Goal: Task Accomplishment & Management: Use online tool/utility

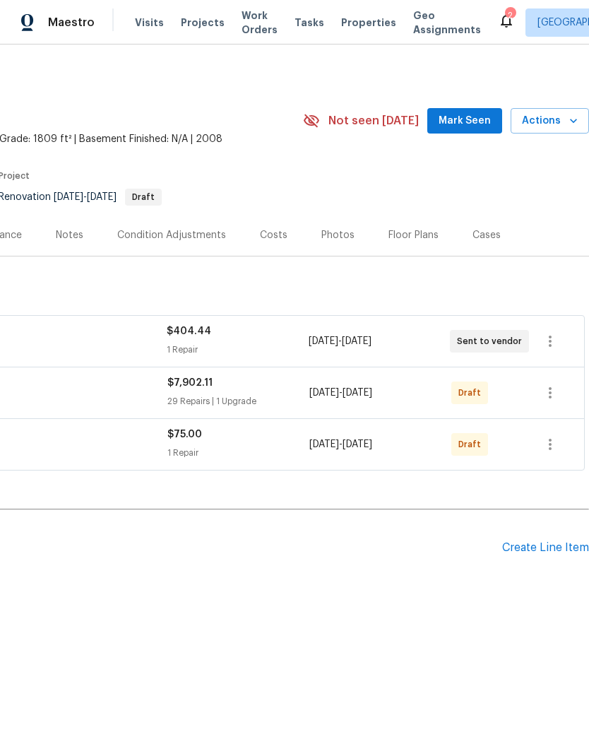
scroll to position [0, 209]
click at [551, 393] on icon "button" at bounding box center [550, 392] width 3 height 11
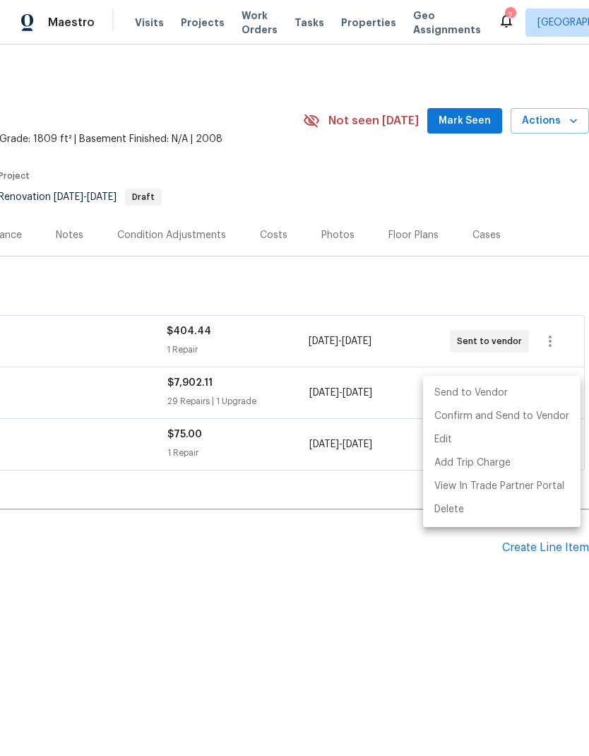
click at [514, 390] on li "Send to Vendor" at bounding box center [501, 392] width 157 height 23
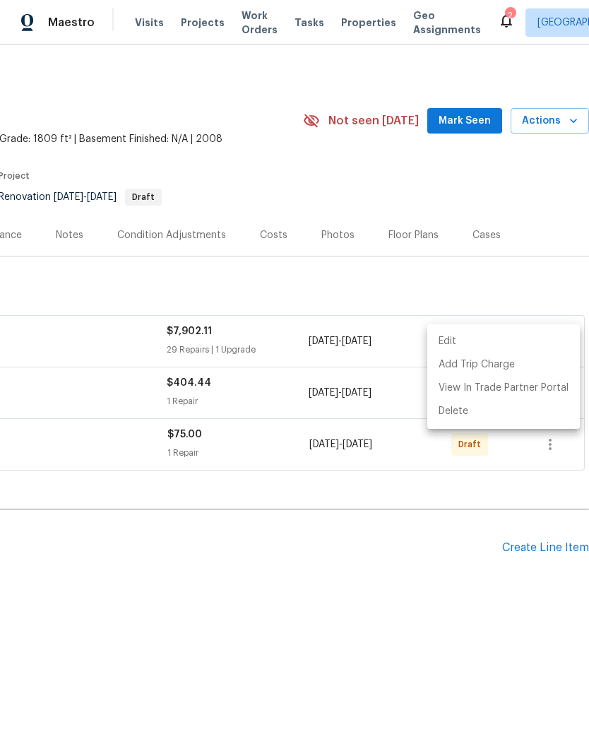
click at [404, 562] on div at bounding box center [294, 378] width 589 height 756
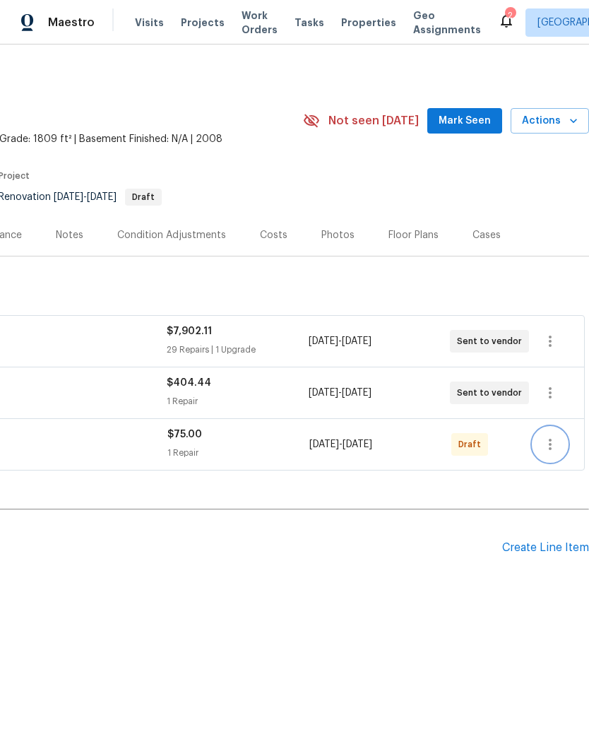
click at [553, 437] on icon "button" at bounding box center [550, 444] width 17 height 17
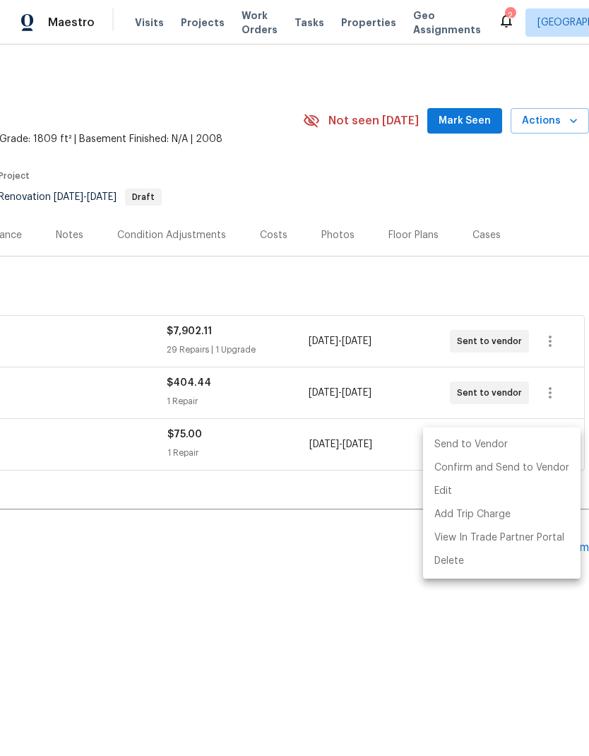
click at [499, 442] on li "Send to Vendor" at bounding box center [501, 444] width 157 height 23
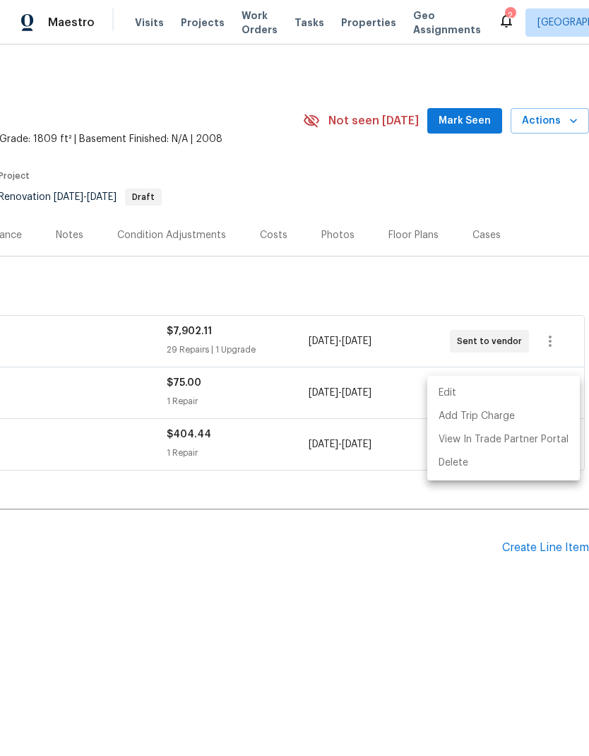
click at [106, 489] on div at bounding box center [294, 378] width 589 height 756
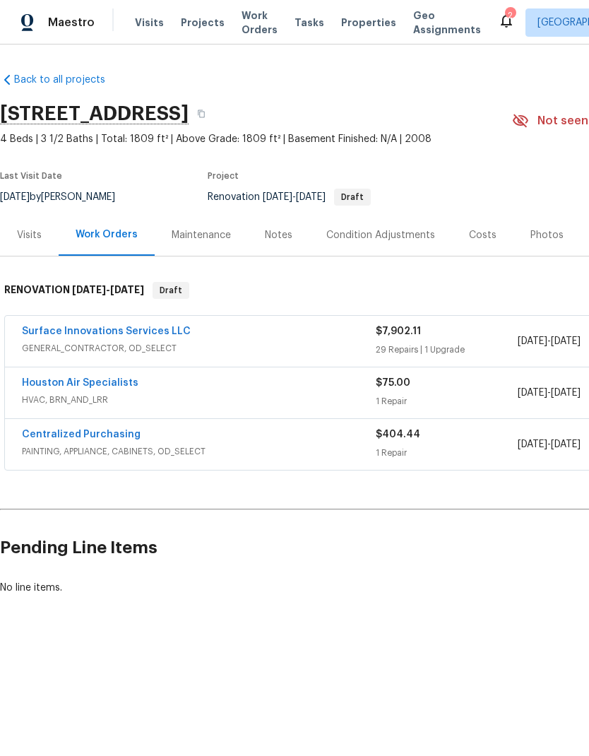
scroll to position [0, 0]
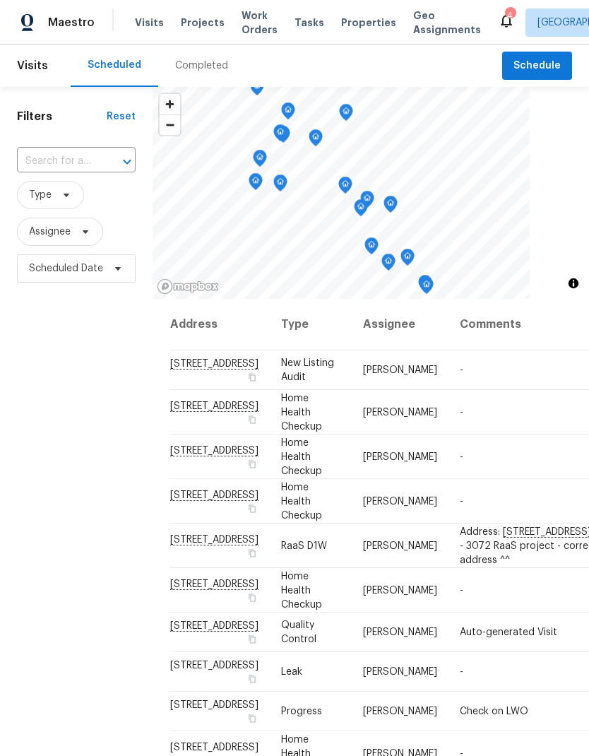
click at [39, 160] on input "text" at bounding box center [56, 161] width 79 height 22
type input "2626"
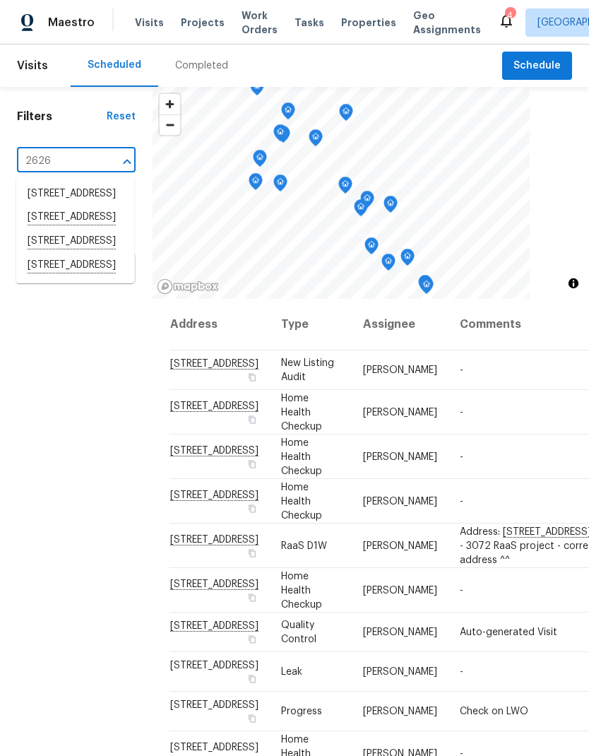
click at [253, 32] on span "Work Orders" at bounding box center [259, 22] width 36 height 28
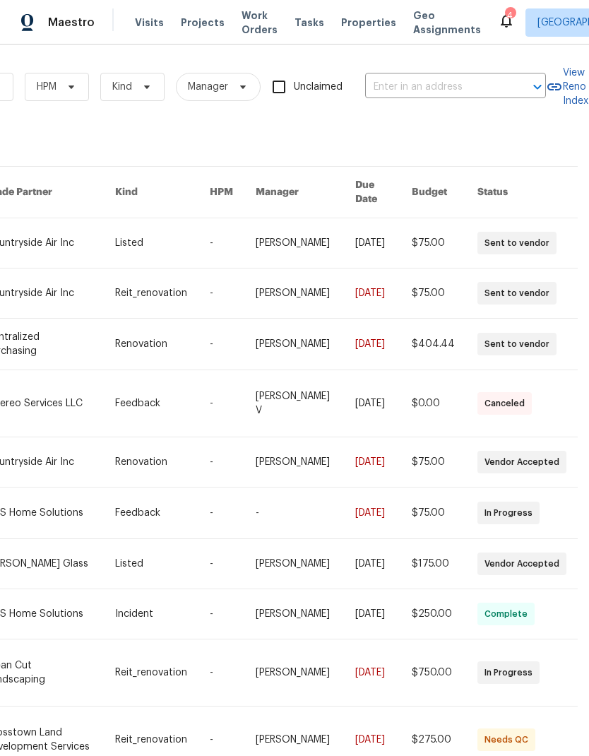
scroll to position [0, 232]
click at [437, 85] on input "text" at bounding box center [435, 87] width 141 height 22
type input "2626"
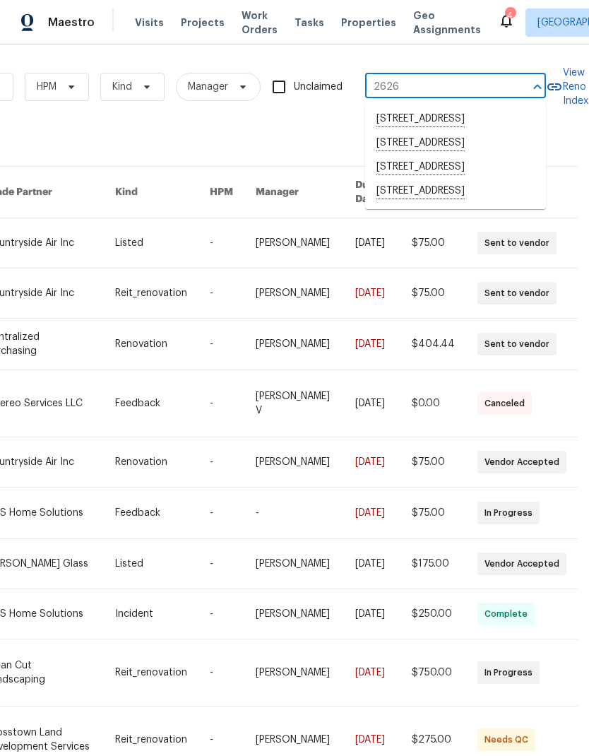
click at [488, 203] on li "2626 Silver Falls Dr, Kingwood, TX 77339" at bounding box center [455, 191] width 181 height 24
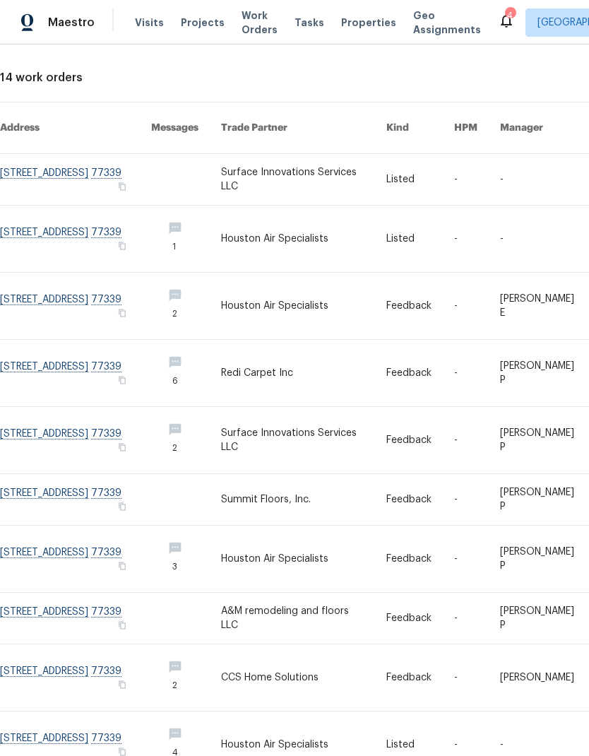
scroll to position [64, 0]
click at [212, 221] on link at bounding box center [186, 238] width 70 height 66
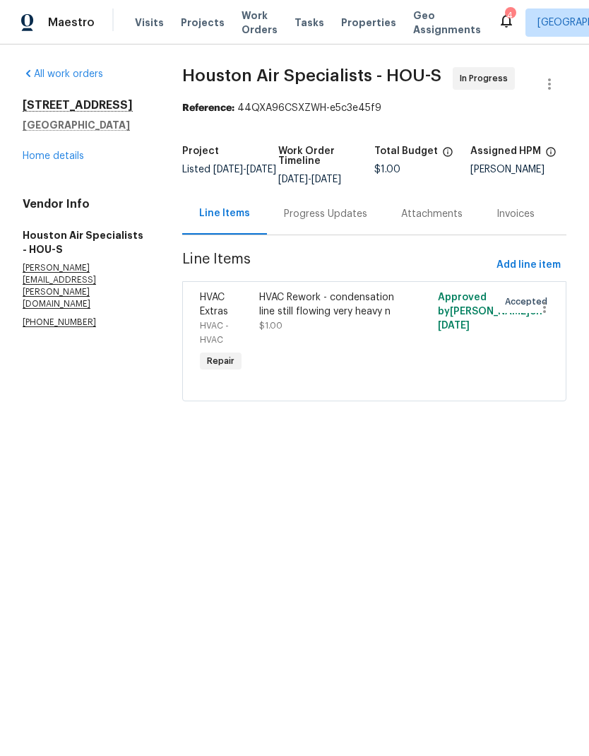
click at [312, 208] on div "Progress Updates" at bounding box center [325, 214] width 83 height 14
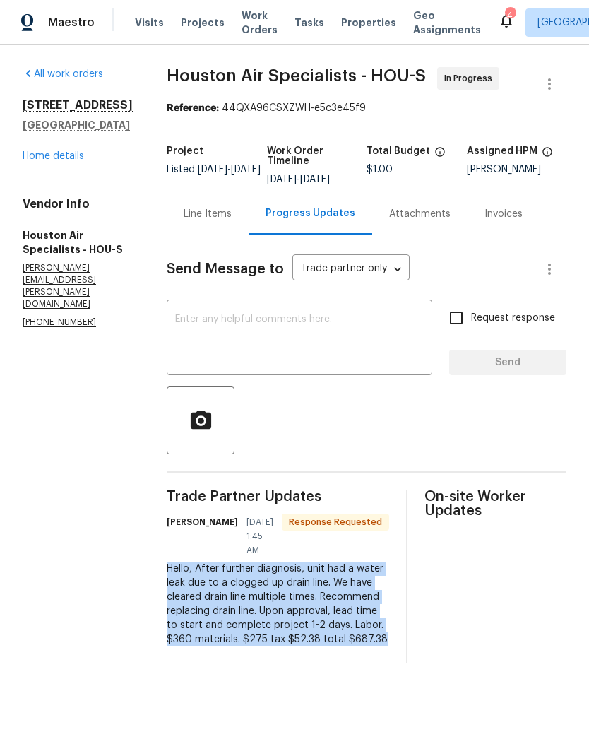
copy div "Hello, After further diagnosis, unit had a water leak due to a clogged up drain…"
click at [214, 217] on div "Line Items" at bounding box center [208, 214] width 48 height 14
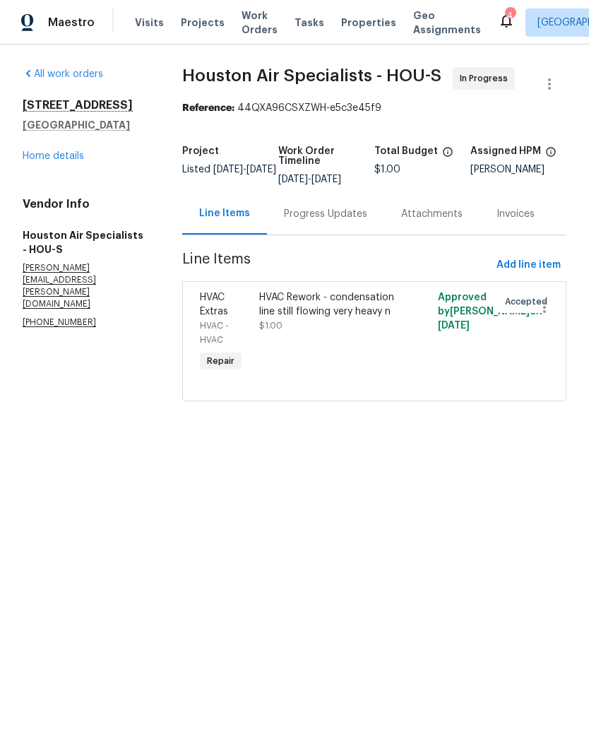
click at [357, 314] on div "HVAC Rework - condensation line still flowing very heavy n" at bounding box center [329, 304] width 141 height 28
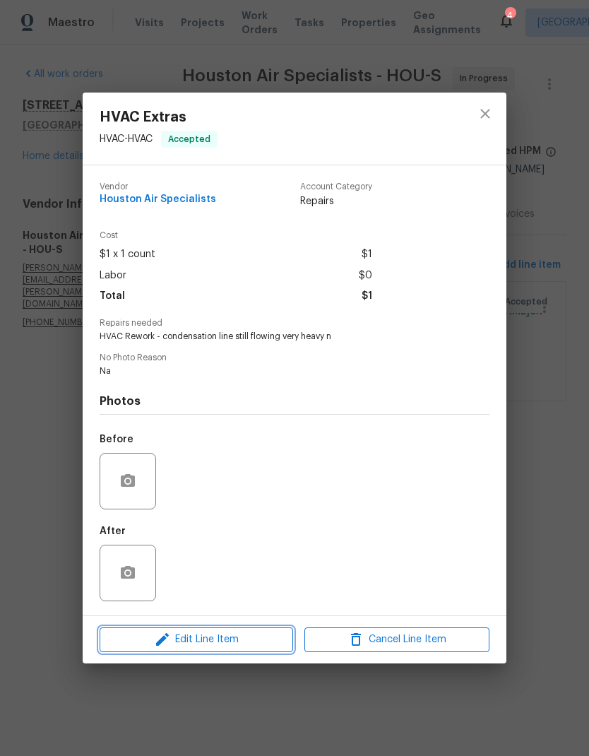
click at [261, 643] on span "Edit Line Item" at bounding box center [196, 640] width 185 height 18
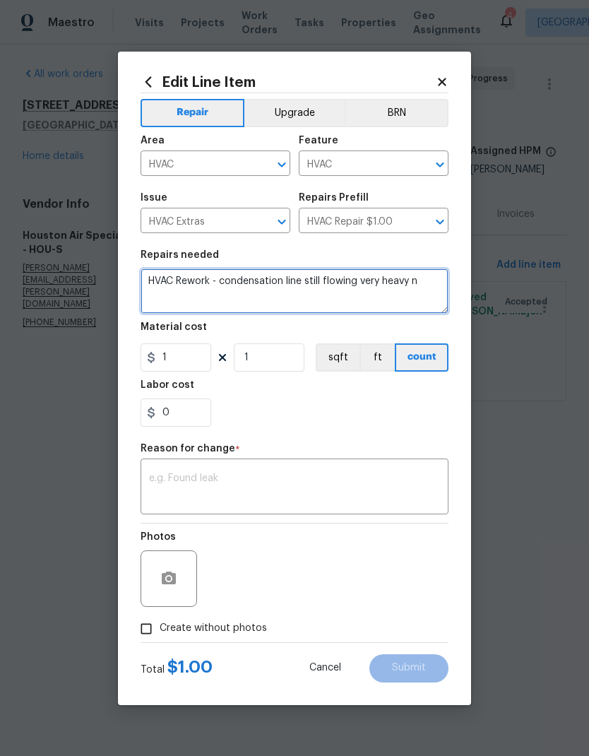
click at [418, 286] on textarea "HVAC Rework - condensation line still flowing very heavy n" at bounding box center [295, 290] width 308 height 45
click at [417, 286] on textarea "HVAC Rework - condensation line still flowing very heavy n" at bounding box center [295, 290] width 308 height 45
click at [430, 281] on textarea "HVAC Rework - condensation line still flowing very heavy n" at bounding box center [295, 290] width 308 height 45
paste textarea "ello, After further diagnosis, unit had a water leak due to a clogged up drain …"
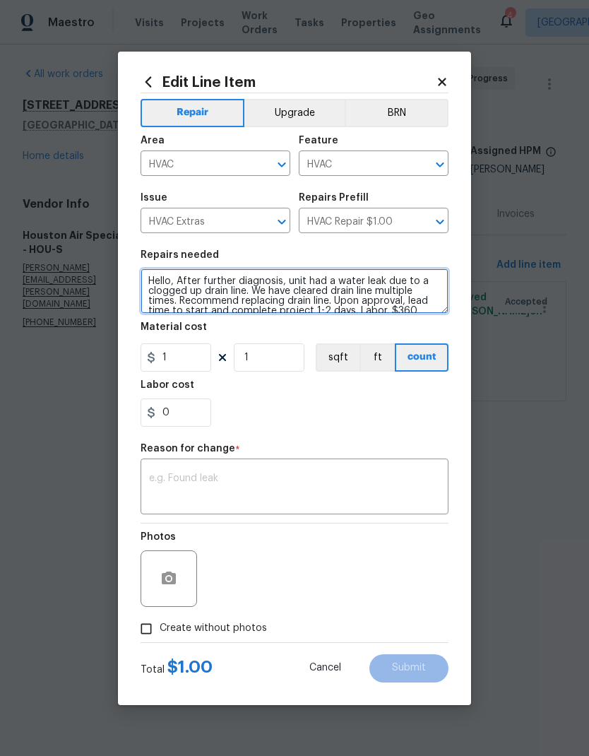
scroll to position [20, 0]
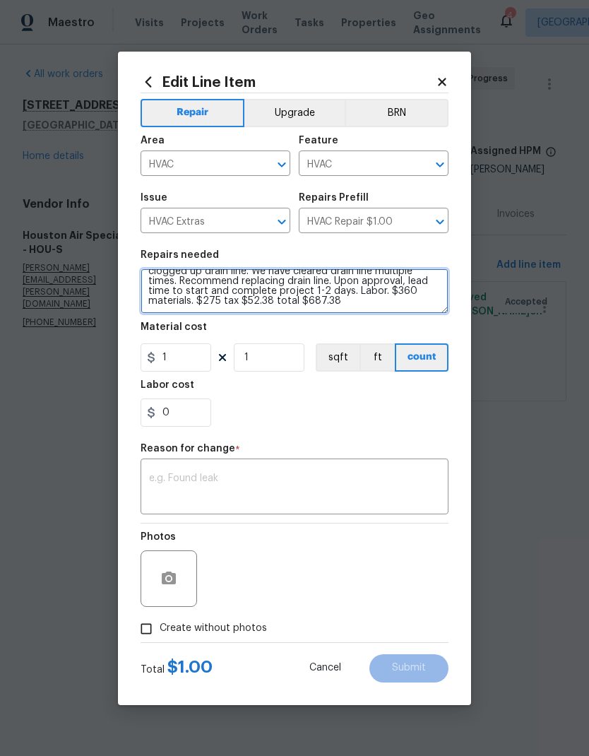
type textarea "Hello, After further diagnosis, unit had a water leak due to a clogged up drain…"
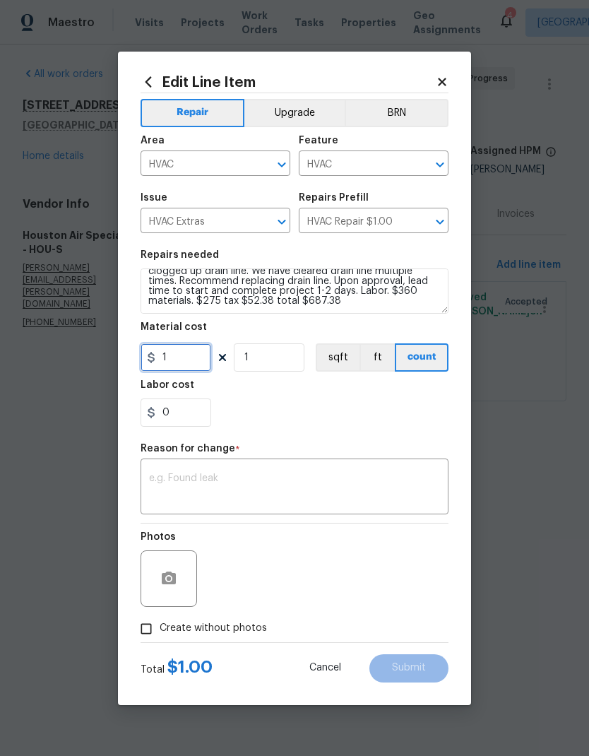
click at [179, 355] on input "1" at bounding box center [176, 357] width 71 height 28
type input "687.38"
click at [391, 422] on div "0" at bounding box center [295, 412] width 308 height 28
click at [373, 484] on textarea at bounding box center [294, 488] width 291 height 30
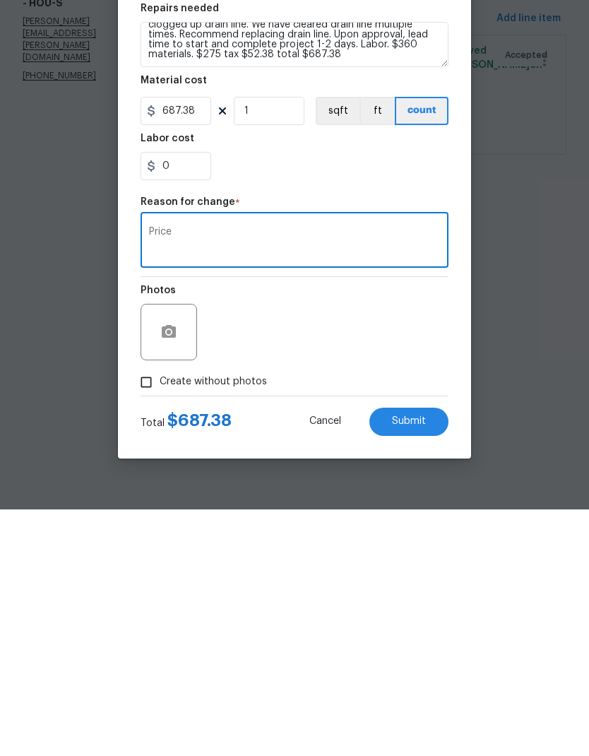
type textarea "Price"
click at [411, 523] on div "Photos" at bounding box center [295, 569] width 308 height 92
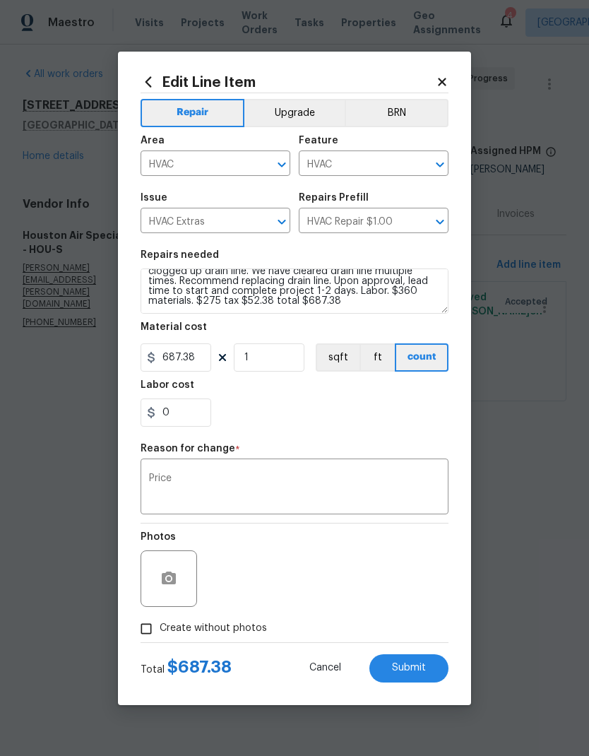
click at [428, 673] on button "Submit" at bounding box center [408, 668] width 79 height 28
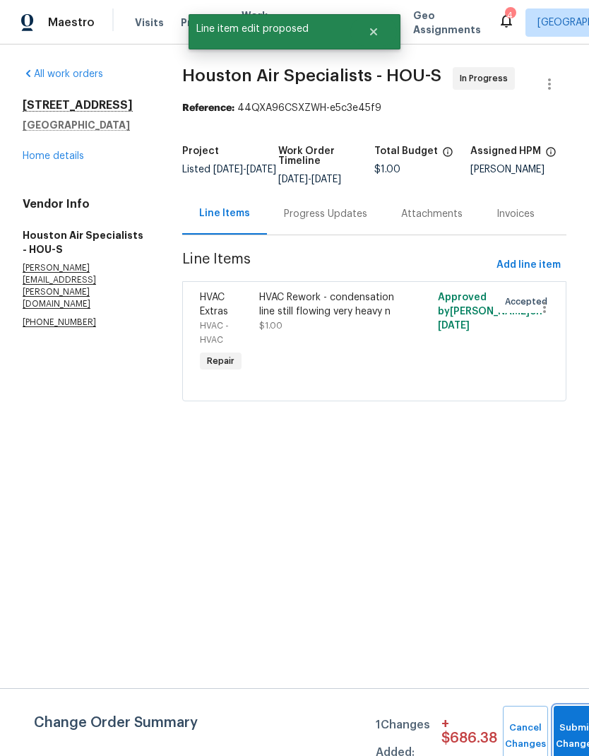
click at [571, 719] on button "Submit Changes" at bounding box center [576, 735] width 45 height 61
